Goal: Check status: Check status

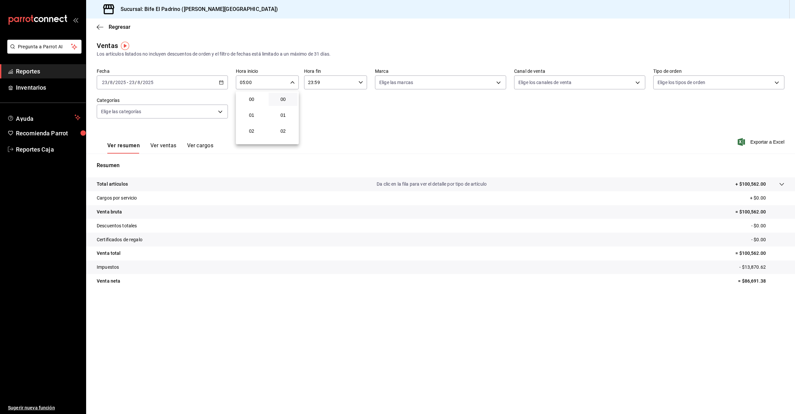
scroll to position [50, 0]
click at [33, 71] on div at bounding box center [397, 207] width 795 height 414
click at [33, 71] on span "Reportes" at bounding box center [48, 71] width 65 height 9
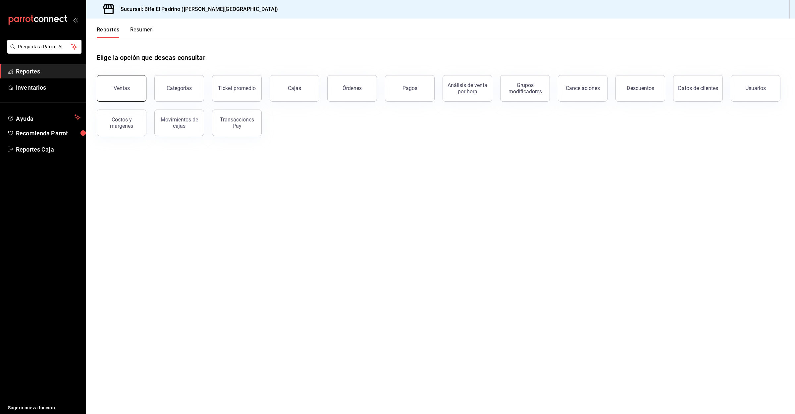
click at [119, 83] on button "Ventas" at bounding box center [122, 88] width 50 height 26
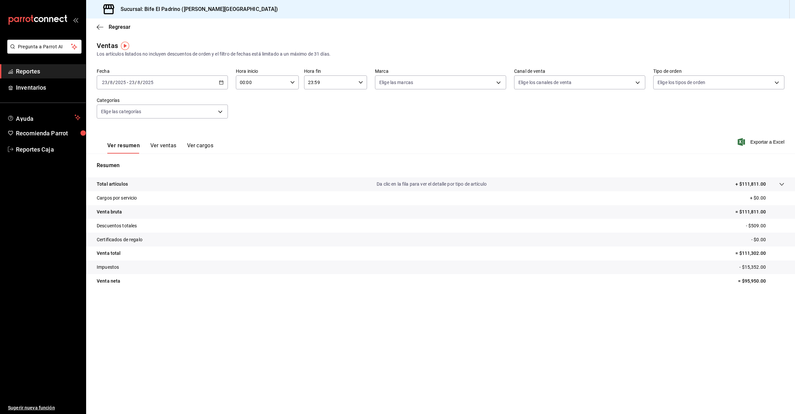
click at [270, 79] on input "00:00" at bounding box center [262, 82] width 52 height 13
click at [251, 128] on span "05" at bounding box center [251, 128] width 21 height 5
click at [696, 329] on div at bounding box center [397, 207] width 795 height 414
click at [270, 82] on input "05:00" at bounding box center [262, 82] width 52 height 13
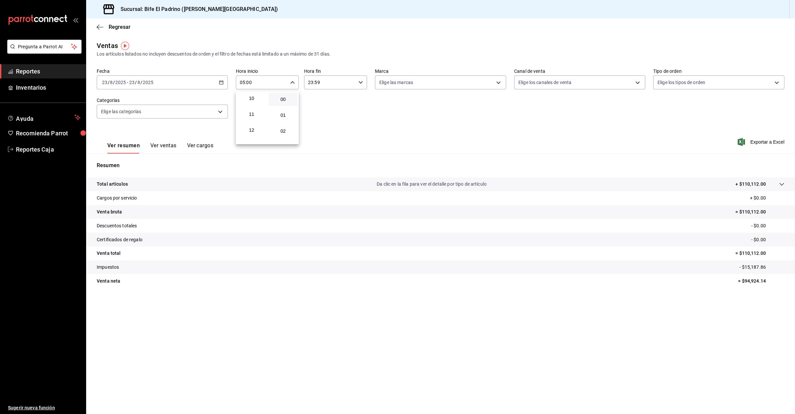
scroll to position [177, 0]
click at [253, 110] on span "12" at bounding box center [251, 112] width 21 height 5
click at [248, 101] on button "08" at bounding box center [251, 98] width 29 height 13
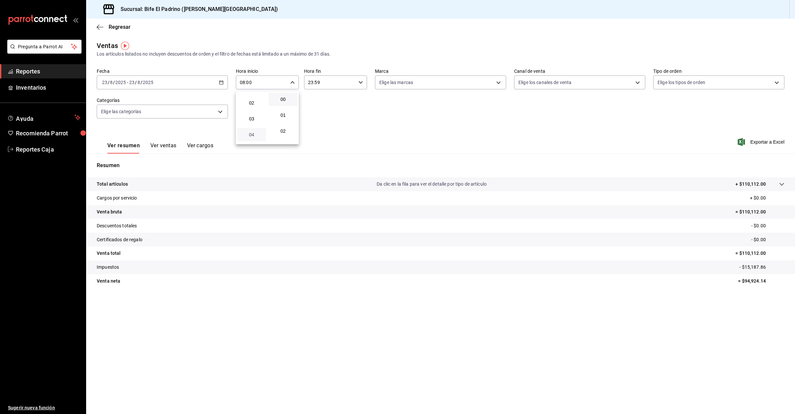
click at [256, 132] on span "04" at bounding box center [251, 134] width 21 height 5
type input "04:00"
